Goal: Find specific page/section: Find specific page/section

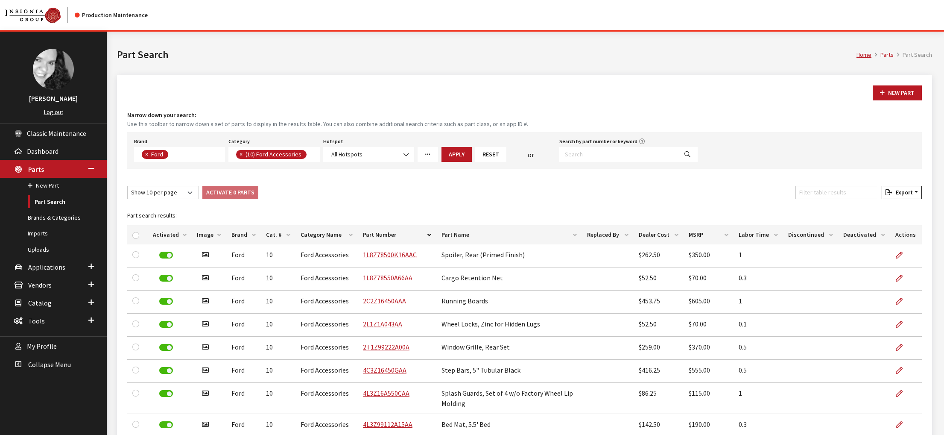
select select "2"
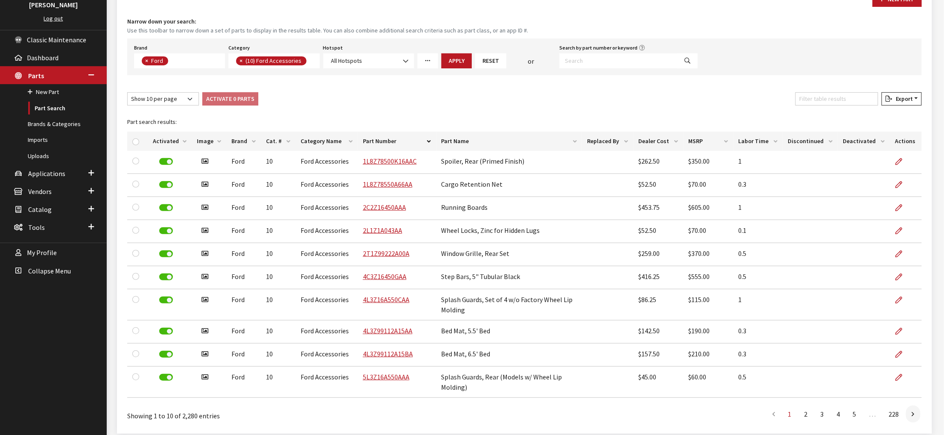
scroll to position [0, 0]
click at [495, 109] on div "Show 10 per page Show 25 per page Show 50 per page Show 100 per page Show 1000 …" at bounding box center [525, 100] width 798 height 17
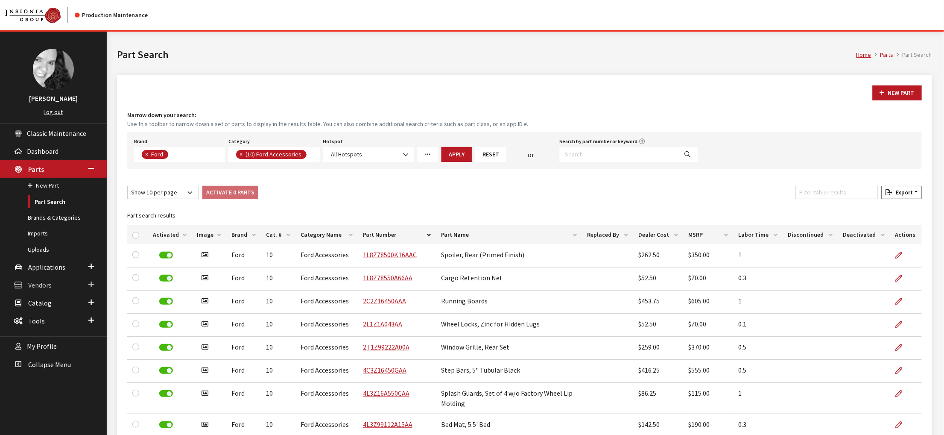
click at [47, 289] on span "Vendors" at bounding box center [39, 284] width 23 height 9
click at [50, 230] on link "Dealer Search" at bounding box center [53, 222] width 107 height 16
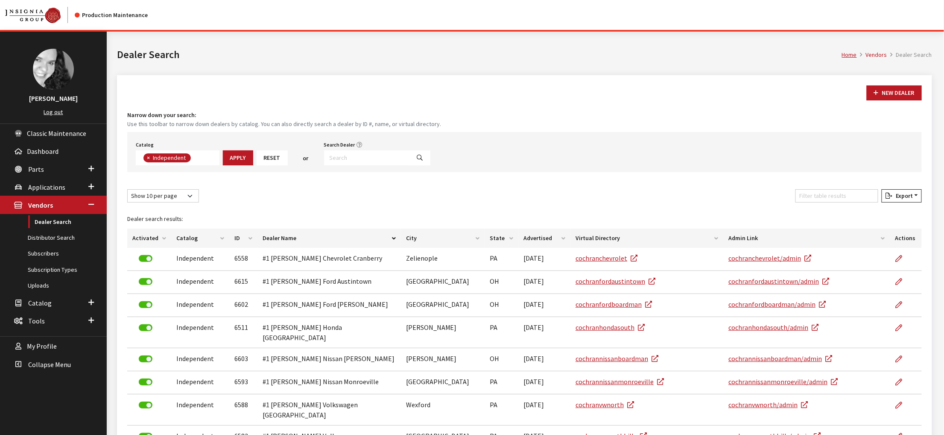
scroll to position [74, 0]
